Goal: Task Accomplishment & Management: Manage account settings

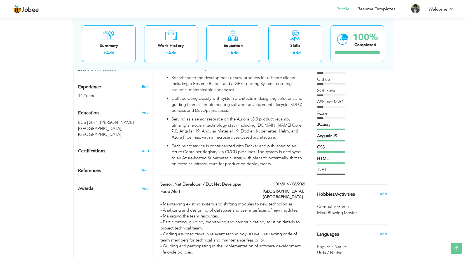
scroll to position [140, 0]
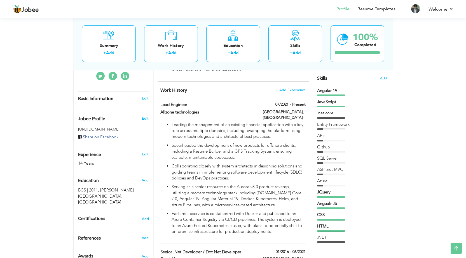
click at [331, 94] on div "Angular 19" at bounding box center [352, 92] width 70 height 8
click at [329, 121] on div "Angular 19 JavaScript .net core" at bounding box center [352, 165] width 70 height 155
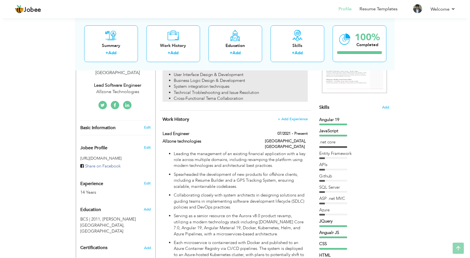
scroll to position [112, 0]
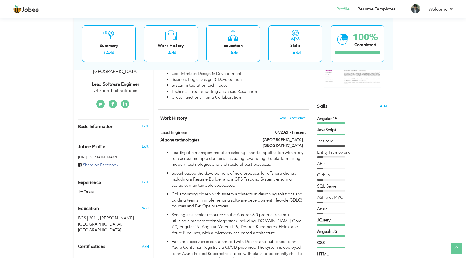
click at [382, 107] on span "Add" at bounding box center [382, 106] width 7 height 5
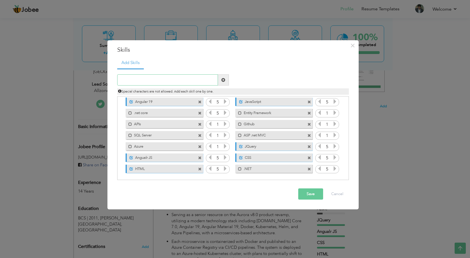
scroll to position [13, 0]
click at [199, 100] on span at bounding box center [200, 101] width 4 height 4
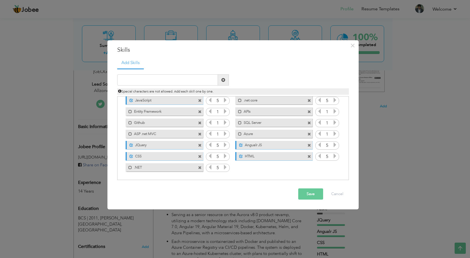
click at [199, 100] on span at bounding box center [200, 101] width 4 height 4
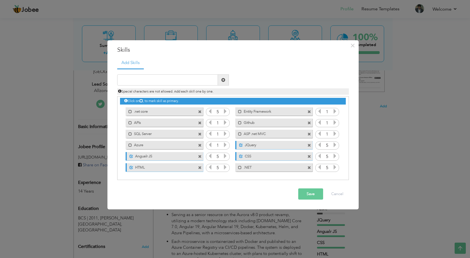
scroll to position [1, 0]
click at [199, 100] on div "Click on , to mark skill as primary." at bounding box center [232, 101] width 225 height 6
click at [199, 111] on span at bounding box center [200, 112] width 4 height 4
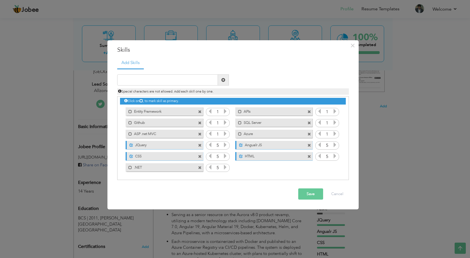
click at [199, 111] on span at bounding box center [200, 112] width 4 height 4
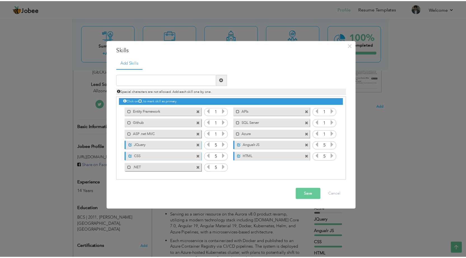
scroll to position [0, 0]
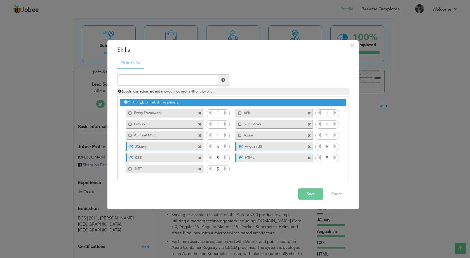
click at [199, 111] on div "Click on , to mark skill as primary. Unmark as primary skill. Angular 19 5 Java…" at bounding box center [232, 135] width 225 height 78
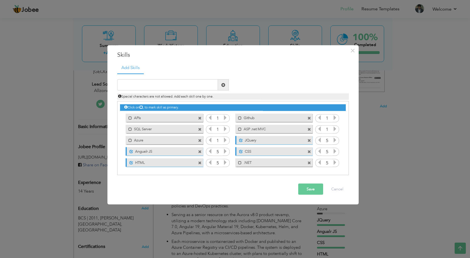
click at [199, 111] on div "Click on , to mark skill as primary. Unmark as primary skill. Angular 19 5 Java…" at bounding box center [232, 134] width 225 height 67
click at [199, 118] on span at bounding box center [200, 118] width 4 height 4
click at [200, 119] on span at bounding box center [200, 118] width 4 height 4
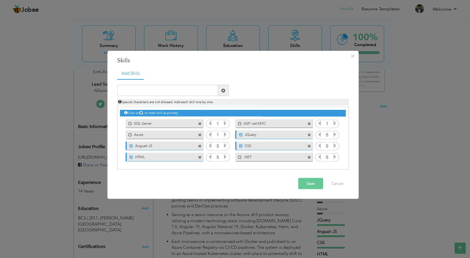
click at [200, 124] on span at bounding box center [200, 124] width 4 height 4
click at [200, 122] on span at bounding box center [200, 122] width 5 height 6
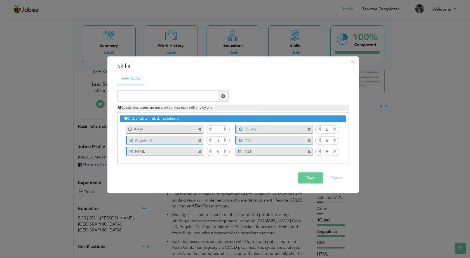
click at [200, 129] on span at bounding box center [200, 129] width 4 height 4
click at [199, 130] on span at bounding box center [200, 129] width 4 height 4
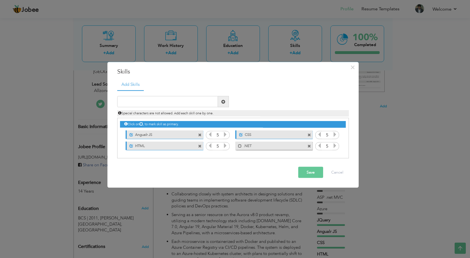
click at [199, 135] on span at bounding box center [200, 135] width 4 height 4
click at [200, 136] on span at bounding box center [200, 135] width 4 height 4
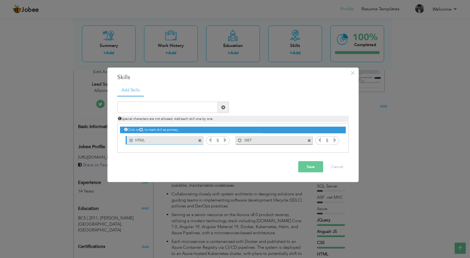
click at [200, 141] on span at bounding box center [200, 141] width 4 height 4
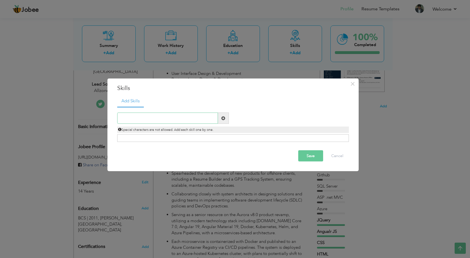
click at [194, 120] on input "text" at bounding box center [167, 118] width 101 height 11
type input ".net core"
click at [226, 120] on span at bounding box center [223, 118] width 11 height 11
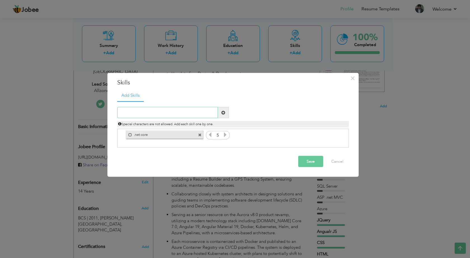
click at [174, 114] on input "text" at bounding box center [167, 112] width 101 height 11
type input "AngularJS"
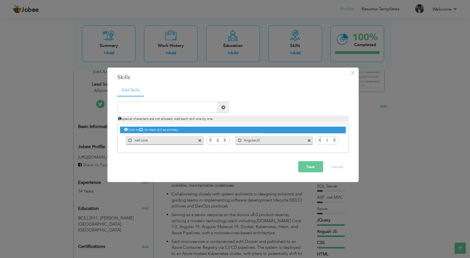
click at [316, 165] on button "Save" at bounding box center [310, 166] width 25 height 11
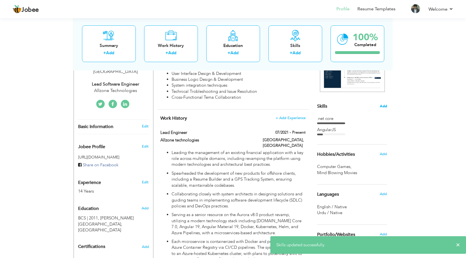
click at [380, 108] on span "Add" at bounding box center [382, 106] width 7 height 5
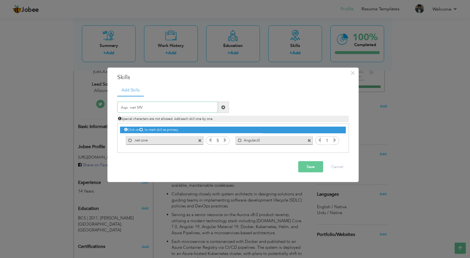
type input "Asp .net MVC"
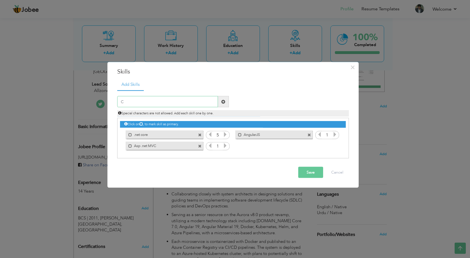
type input "C#"
type input "JavaScript"
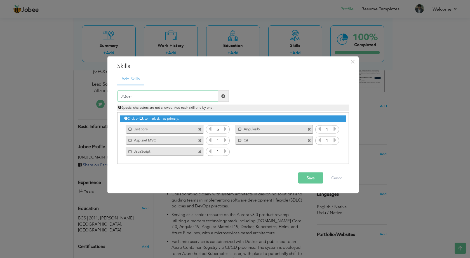
type input "JQuery"
type input ".net"
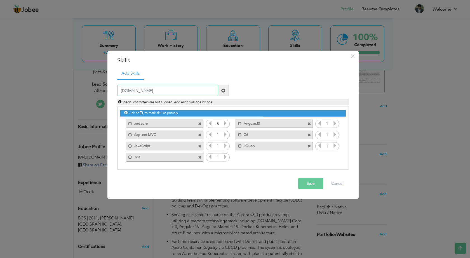
type input "[DOMAIN_NAME]"
type input "APIs"
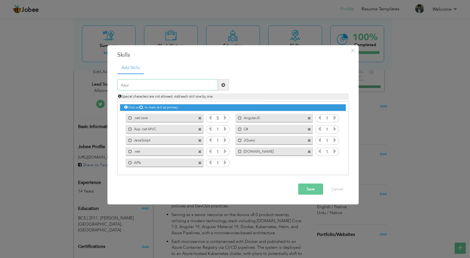
type input "Azure"
type input "Entity Framework"
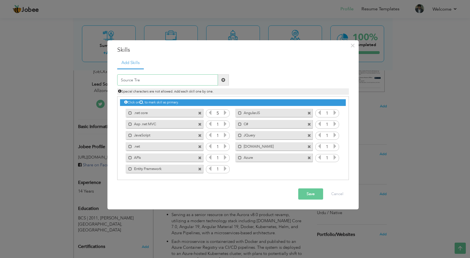
type input "Source Tree"
type input "GIT"
type input "CCS"
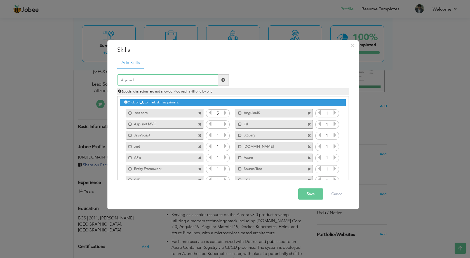
type input "Agular19"
type input "Asp .net WebForm"
type input "Bootstrap"
type input "SQL server"
type input "HTML"
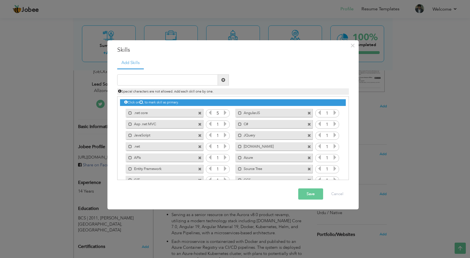
click at [305, 196] on button "Save" at bounding box center [310, 193] width 25 height 11
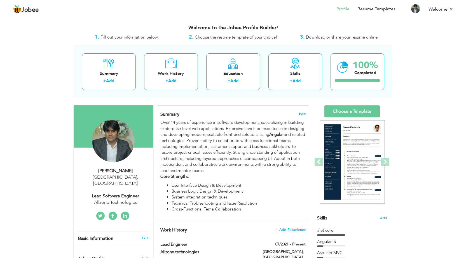
click at [300, 115] on span "Edit" at bounding box center [302, 114] width 7 height 4
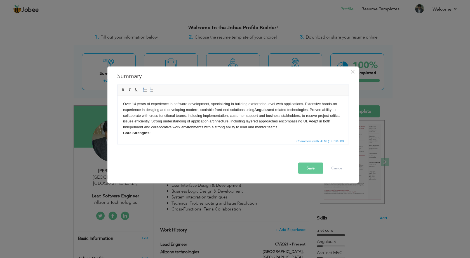
click at [263, 109] on strong "Angular" at bounding box center [261, 109] width 14 height 4
click at [124, 90] on span at bounding box center [123, 90] width 4 height 4
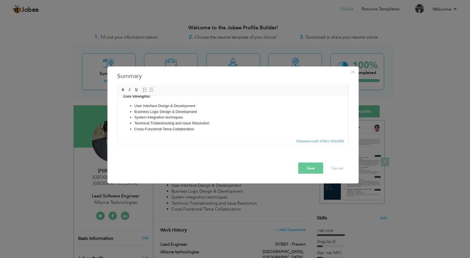
scroll to position [37, 0]
click at [300, 173] on button "Save" at bounding box center [310, 167] width 25 height 11
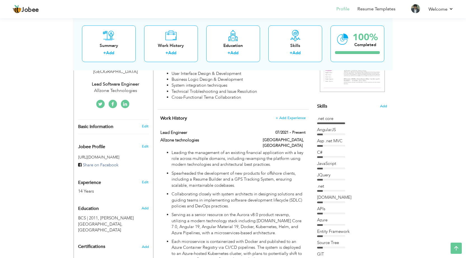
scroll to position [0, 0]
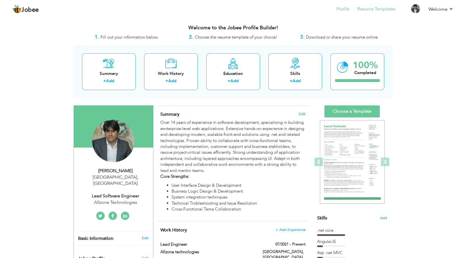
click at [361, 12] on li "Resume Templates" at bounding box center [372, 9] width 46 height 15
click at [365, 10] on link "Resume Templates" at bounding box center [376, 9] width 38 height 6
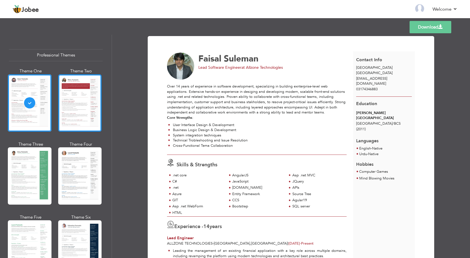
click at [88, 105] on div at bounding box center [80, 102] width 44 height 57
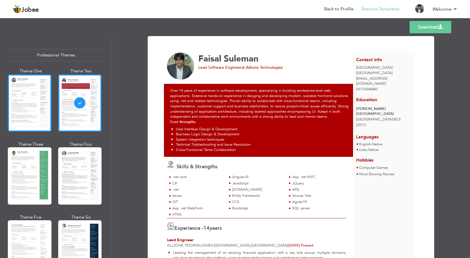
click at [46, 106] on div at bounding box center [30, 102] width 44 height 57
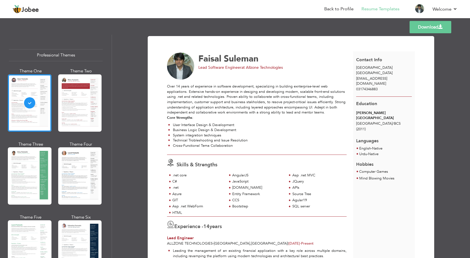
click at [423, 31] on link "Download" at bounding box center [430, 27] width 42 height 12
